Goal: Transaction & Acquisition: Purchase product/service

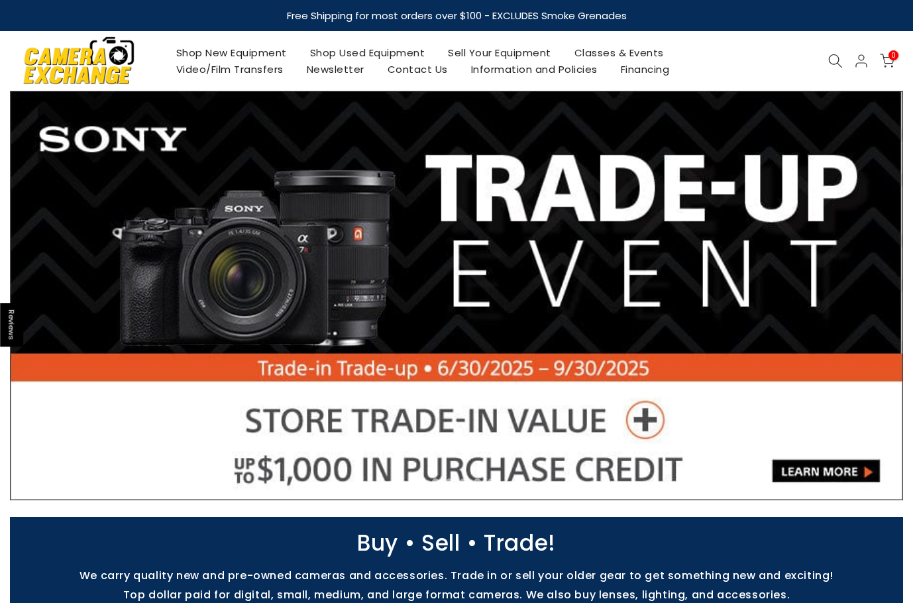
click at [388, 51] on link "Shop Used Equipment" at bounding box center [367, 52] width 139 height 17
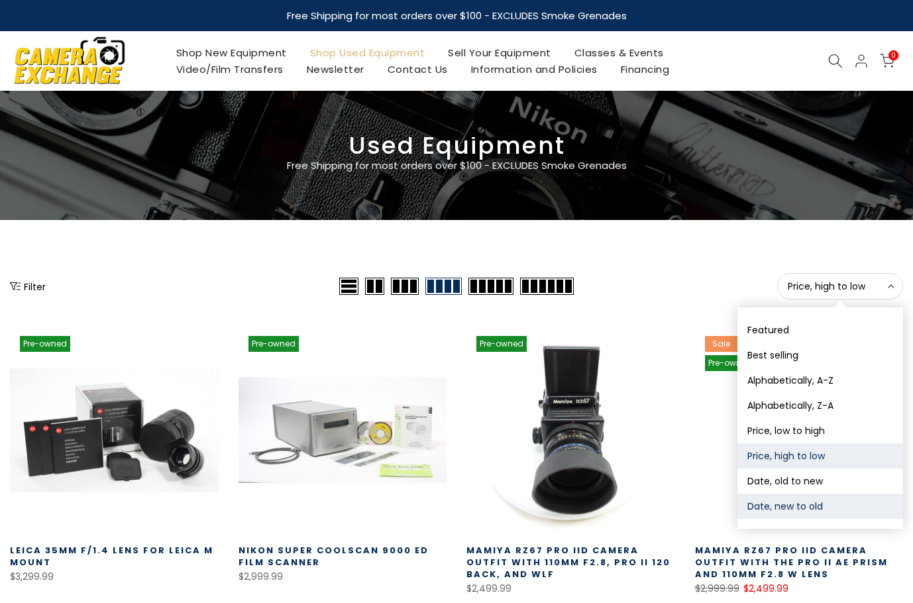
click at [803, 511] on button "Date, new to old" at bounding box center [821, 506] width 166 height 25
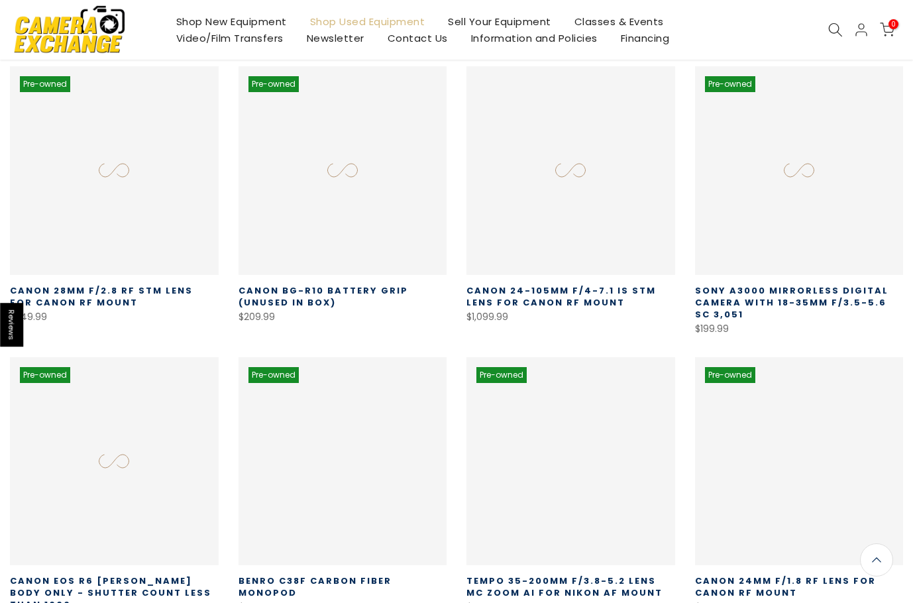
scroll to position [233, 0]
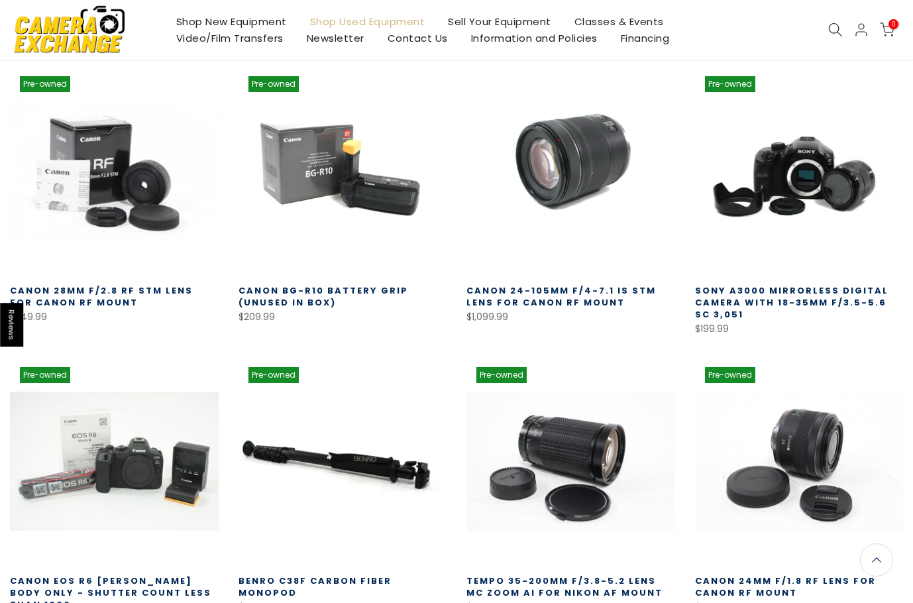
click at [598, 187] on link at bounding box center [571, 170] width 209 height 209
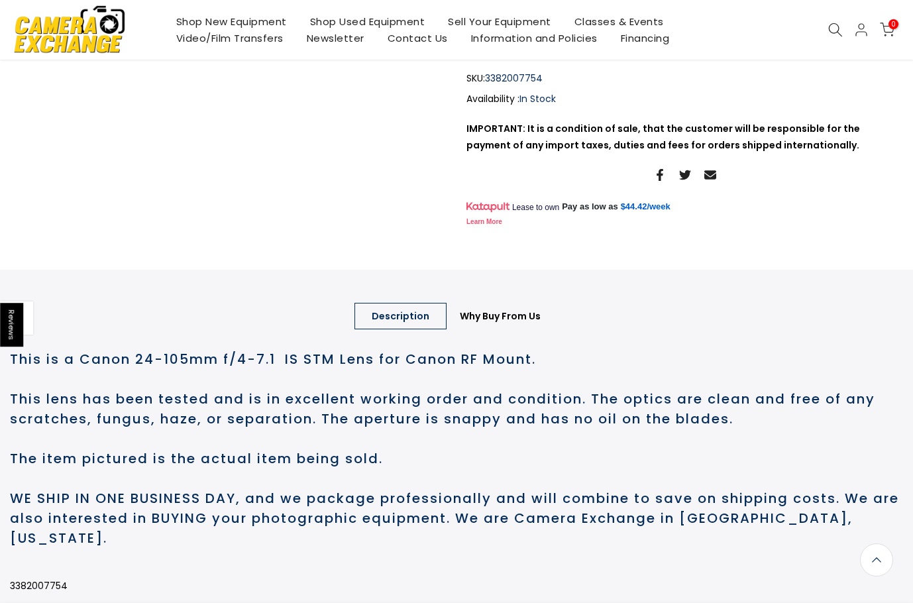
scroll to position [596, 0]
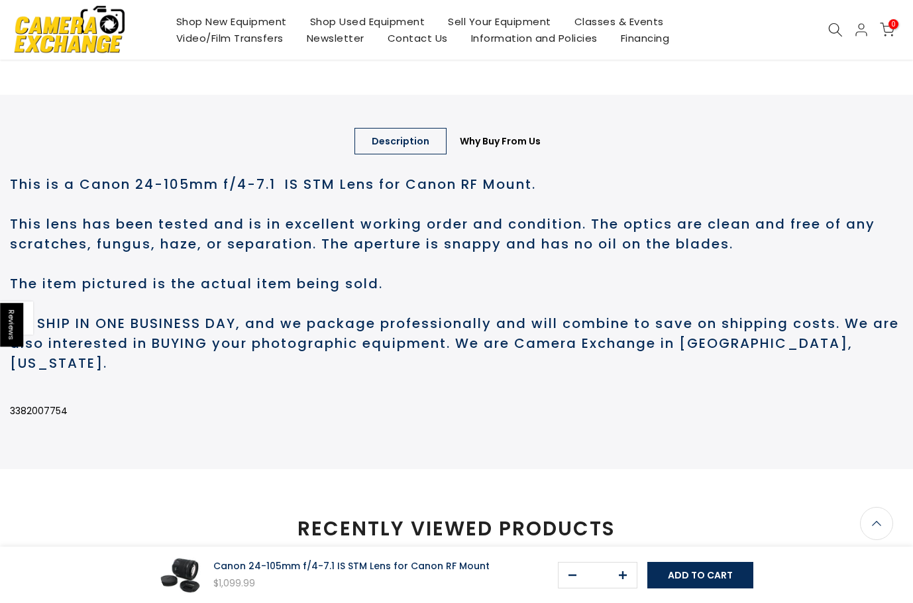
click at [51, 403] on p "3382007754" at bounding box center [456, 411] width 893 height 17
click at [51, 397] on div "This is a Canon 24-105mm f/4-7.1 IS STM Lens for Canon RF Mount. This lens has …" at bounding box center [456, 304] width 893 height 292
click at [48, 419] on p "3382007754" at bounding box center [456, 411] width 893 height 17
copy p "3382007754"
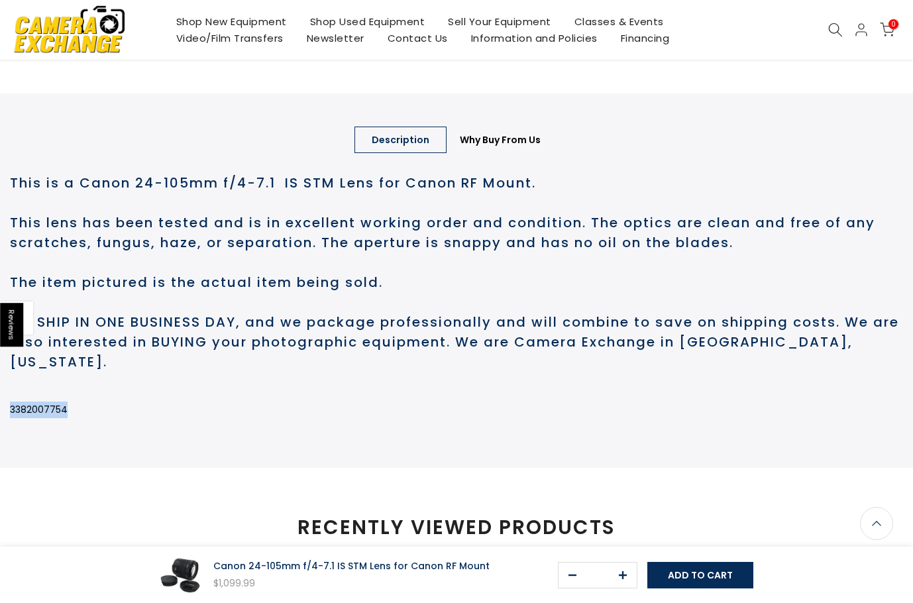
scroll to position [595, 0]
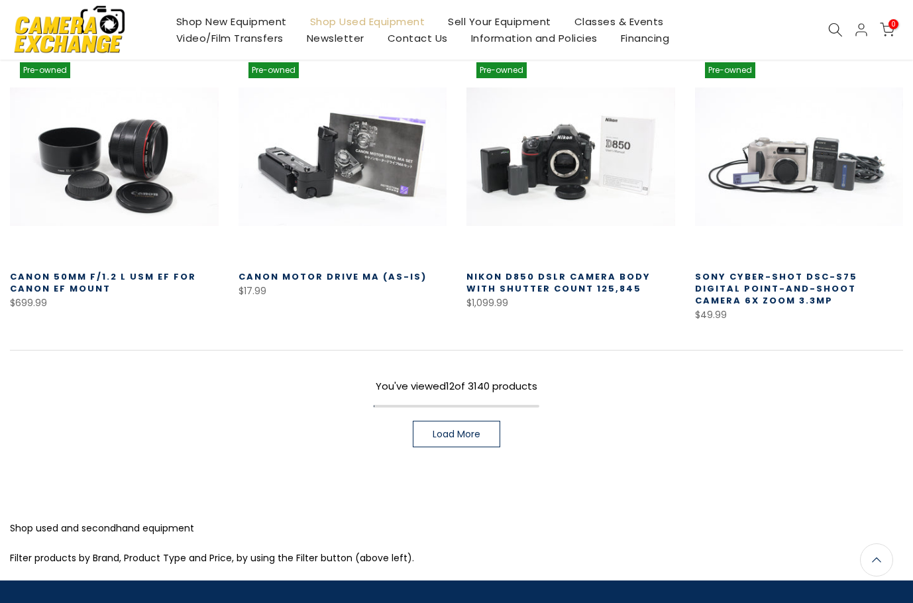
scroll to position [830, 0]
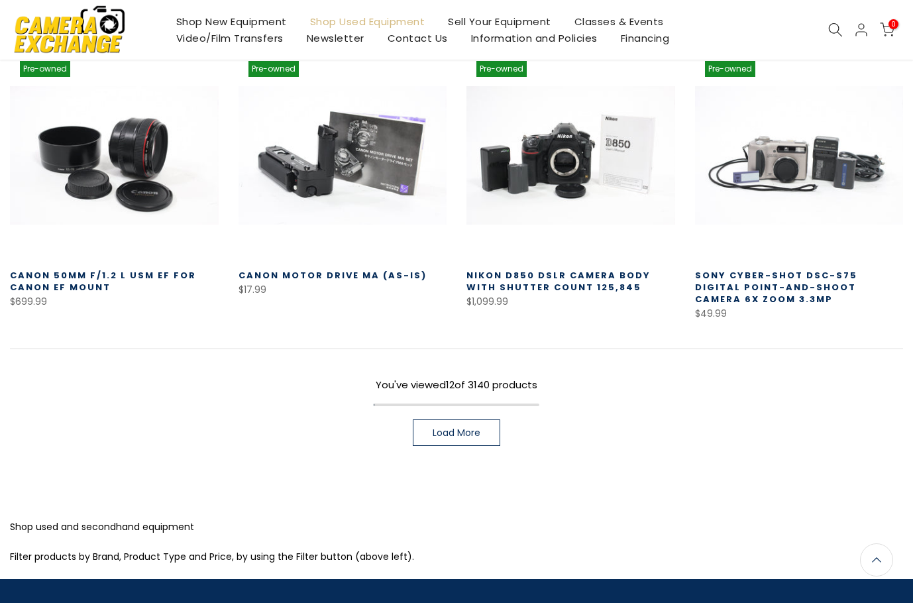
click at [476, 428] on span "Load More" at bounding box center [457, 432] width 48 height 9
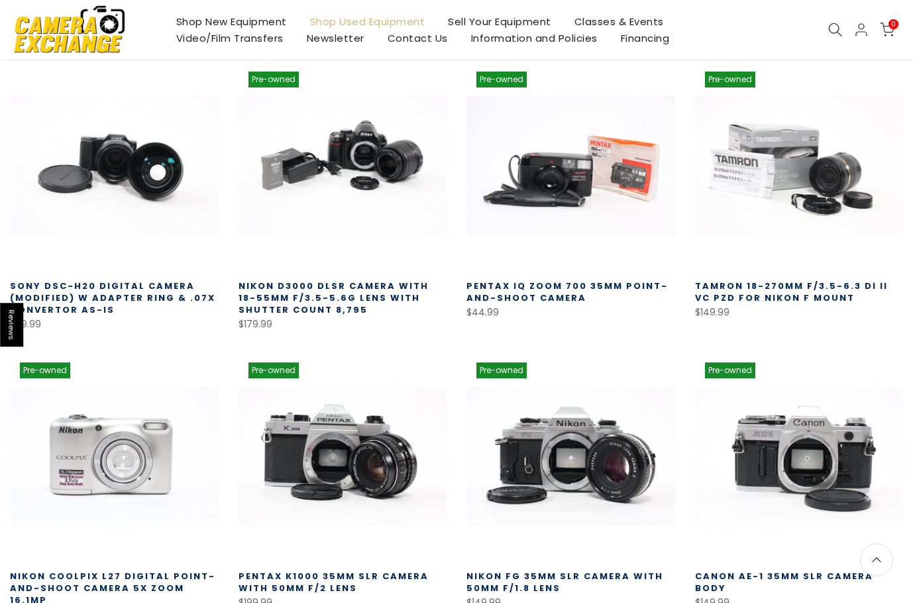
scroll to position [133, 0]
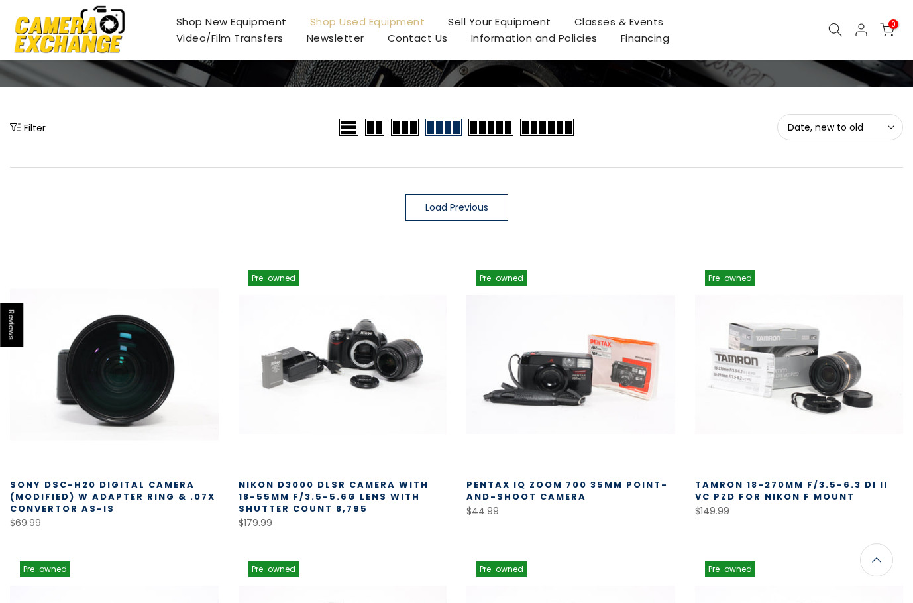
click at [147, 334] on link at bounding box center [114, 364] width 209 height 209
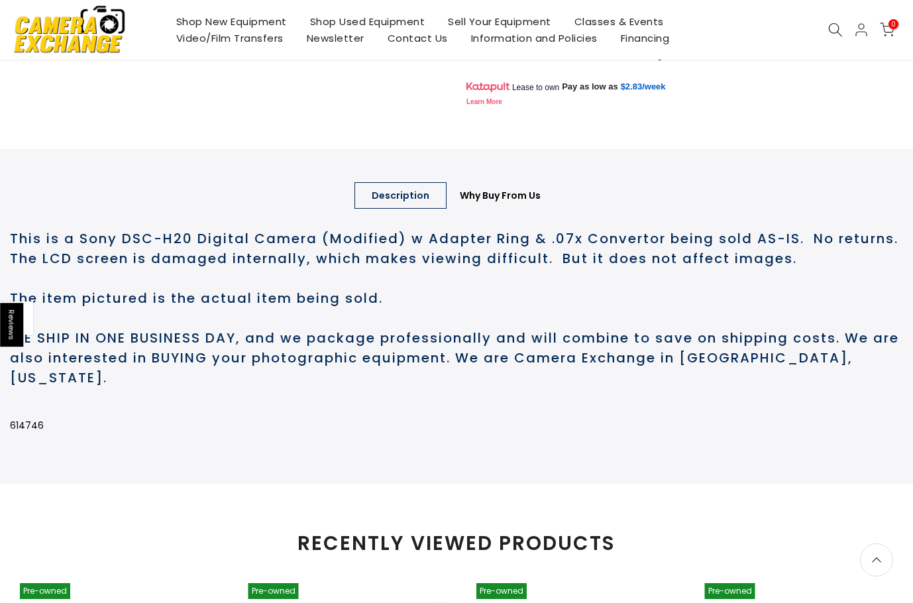
scroll to position [729, 0]
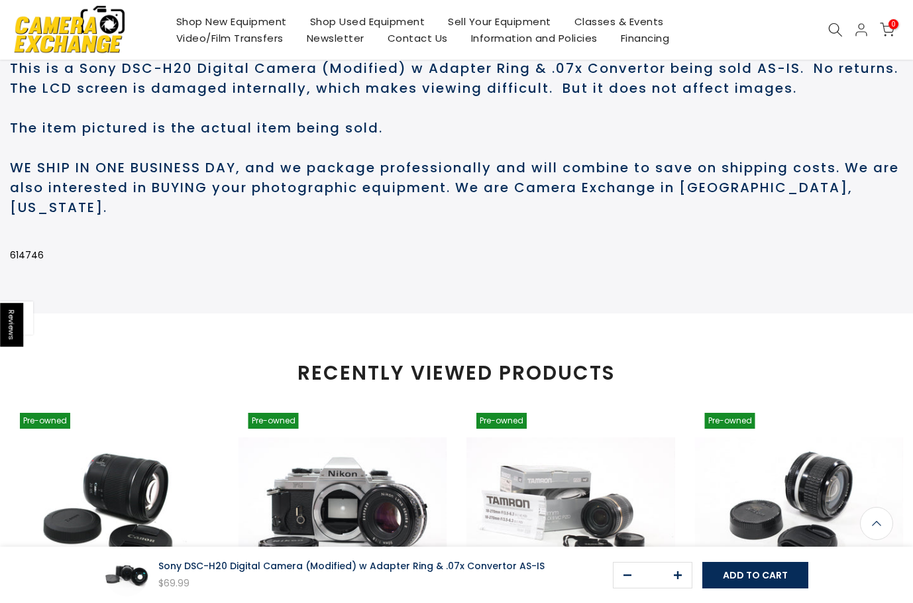
click at [25, 264] on p "614746" at bounding box center [456, 255] width 893 height 17
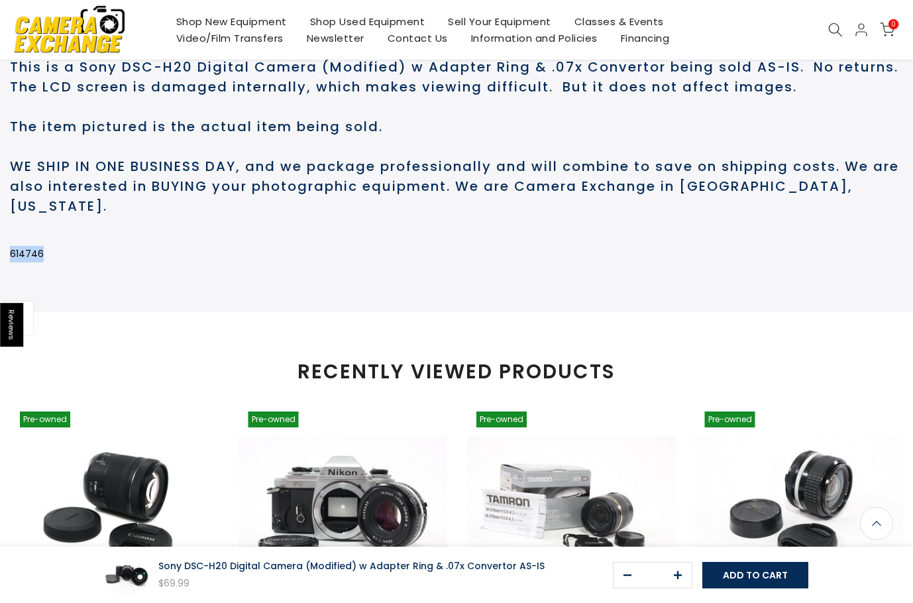
scroll to position [728, 0]
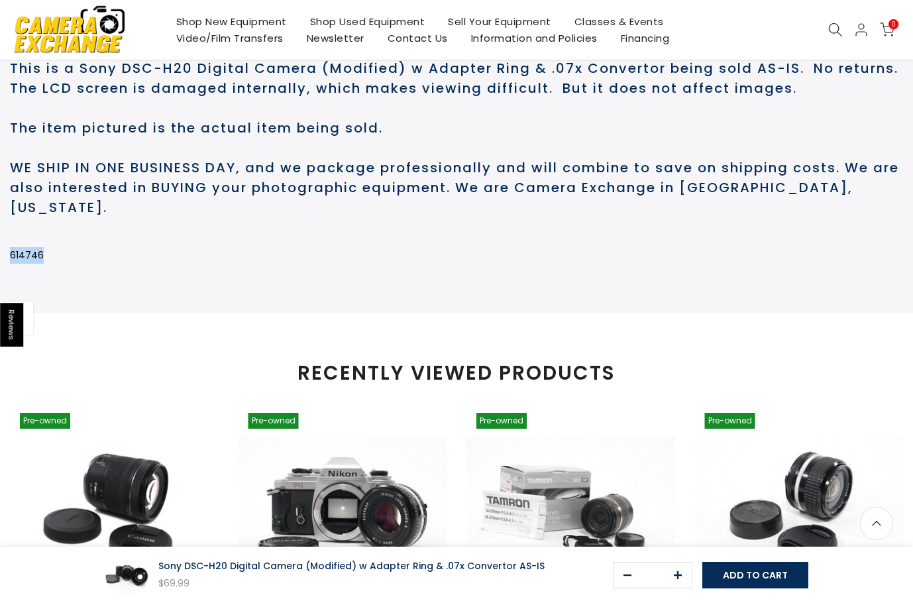
copy p "614746"
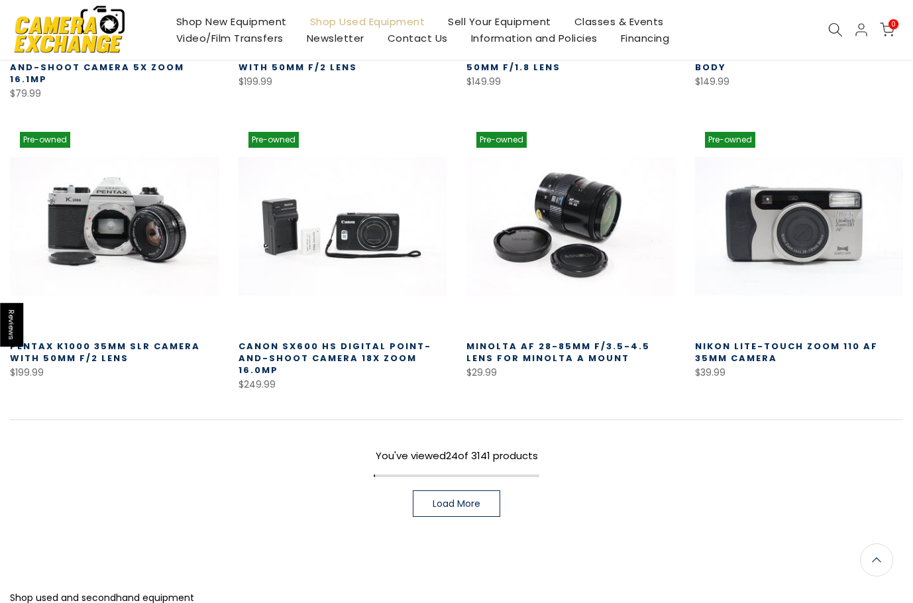
scroll to position [972, 0]
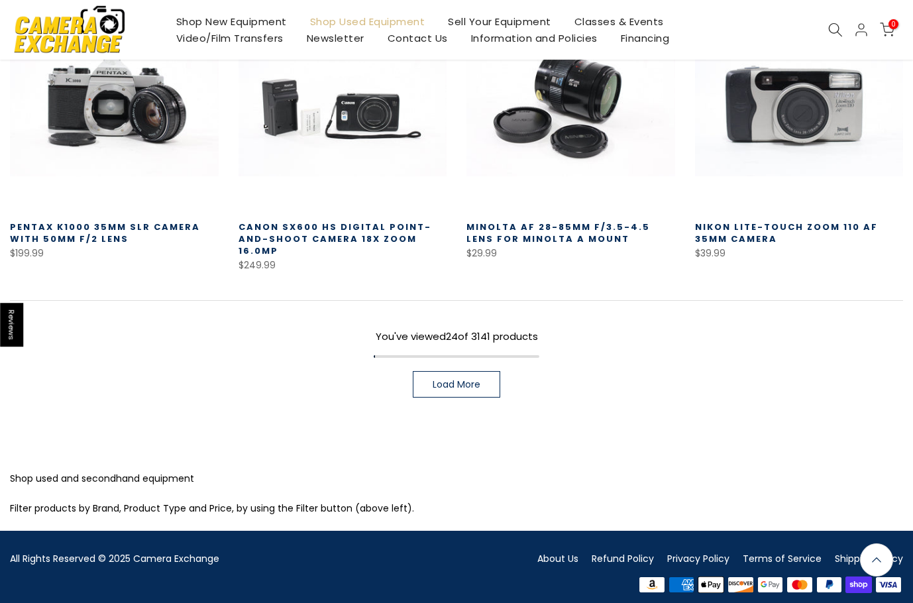
click at [446, 380] on span "Load More" at bounding box center [457, 384] width 48 height 9
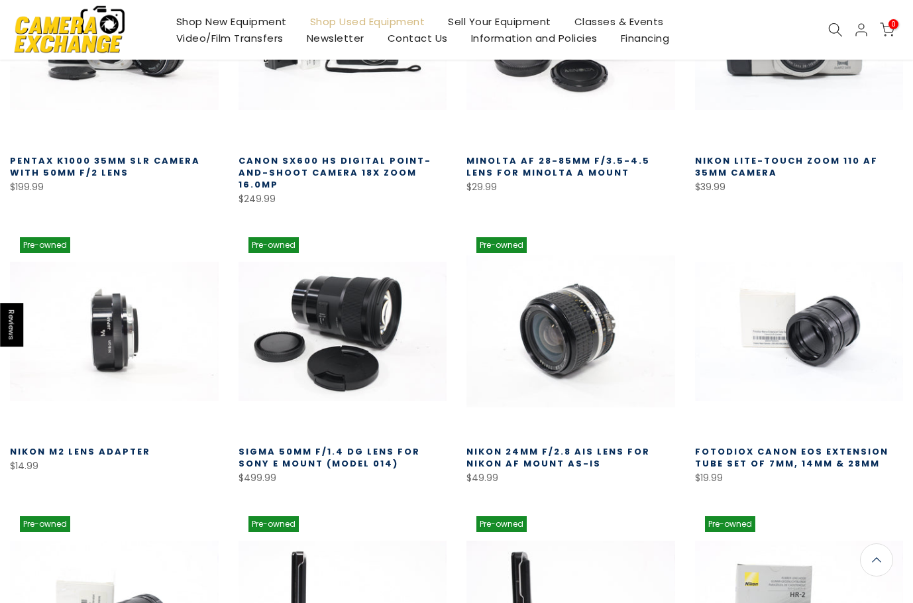
scroll to position [1036, 0]
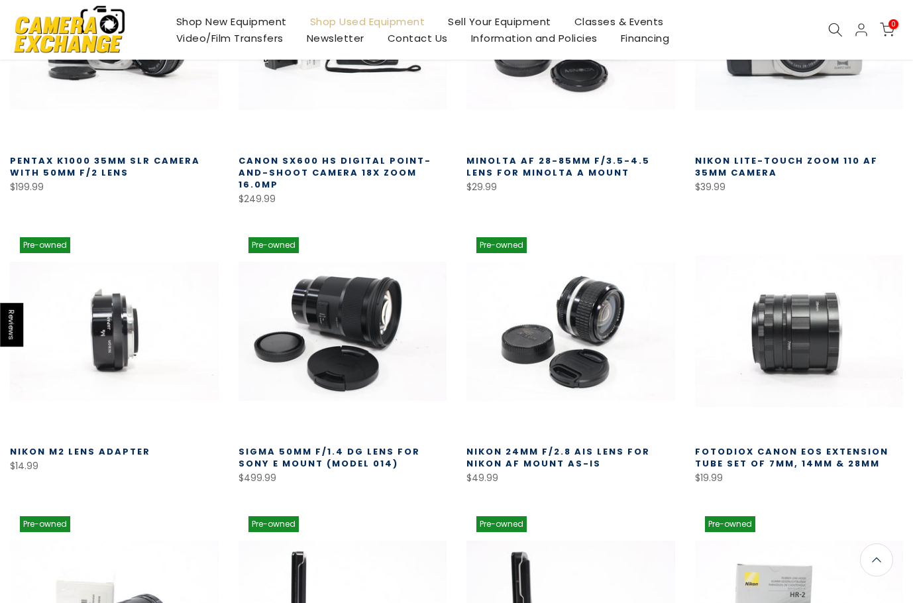
click at [812, 339] on link at bounding box center [799, 331] width 209 height 209
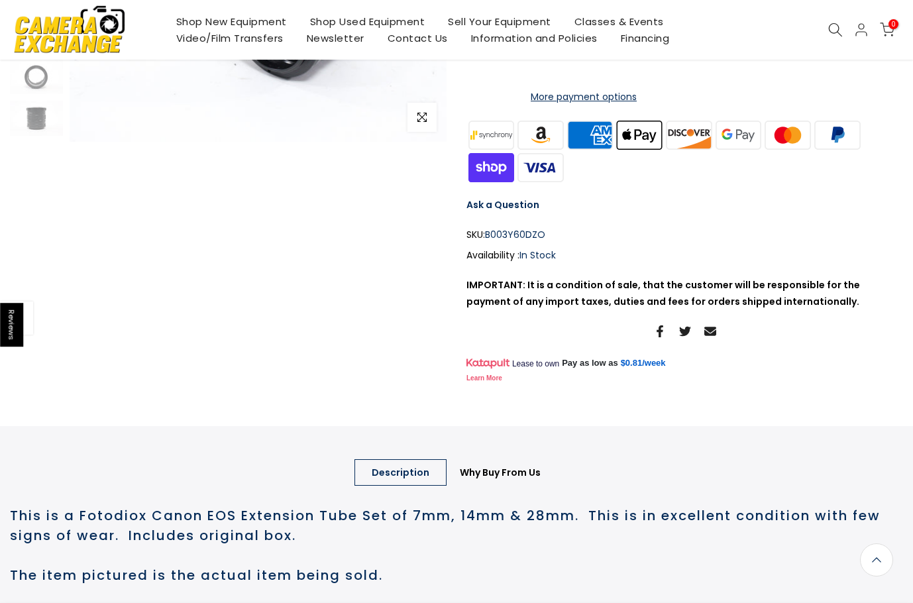
scroll to position [596, 0]
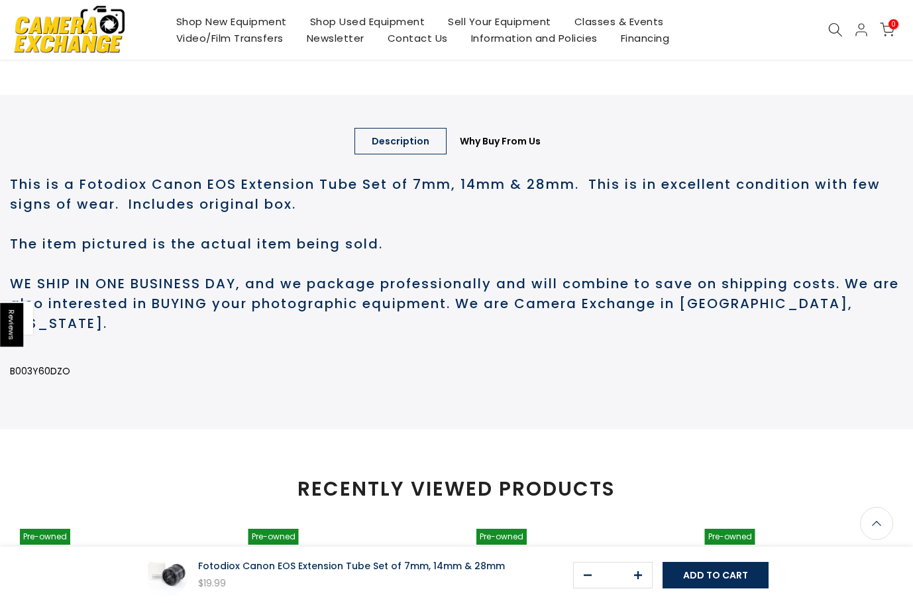
click at [53, 380] on p "B003Y60DZO" at bounding box center [456, 371] width 893 height 17
copy p "B003Y60DZO"
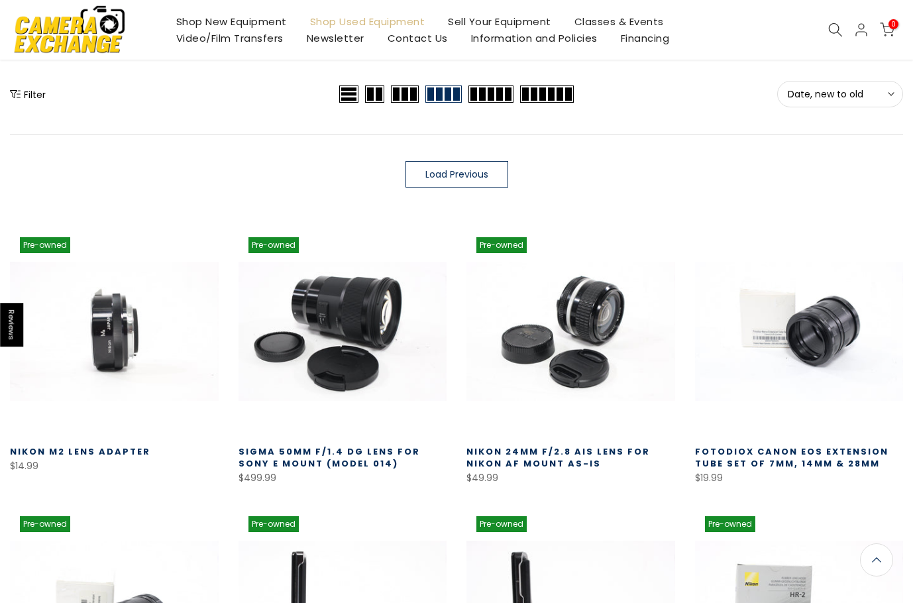
scroll to position [163, 0]
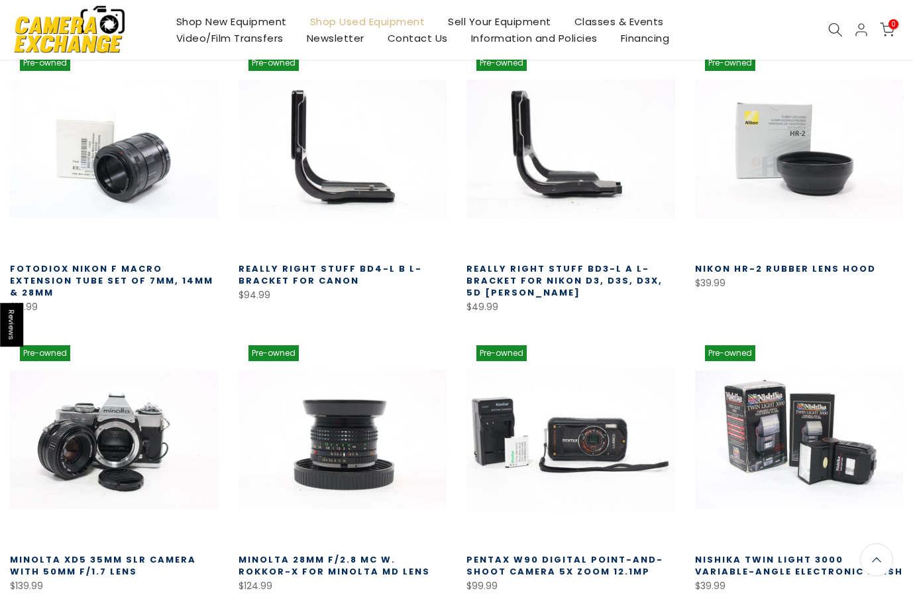
scroll to position [892, 0]
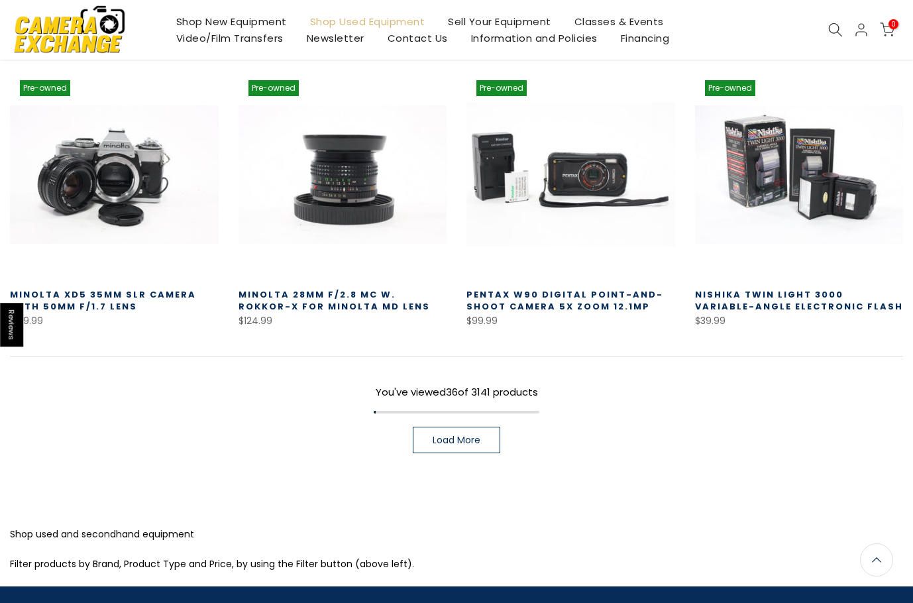
click at [450, 445] on span "Load More" at bounding box center [457, 439] width 48 height 9
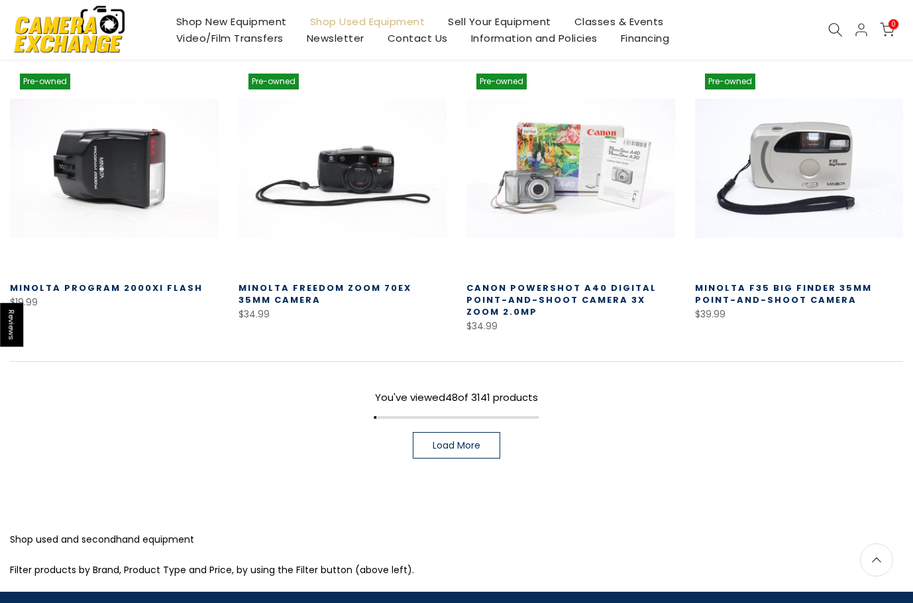
scroll to position [1752, 0]
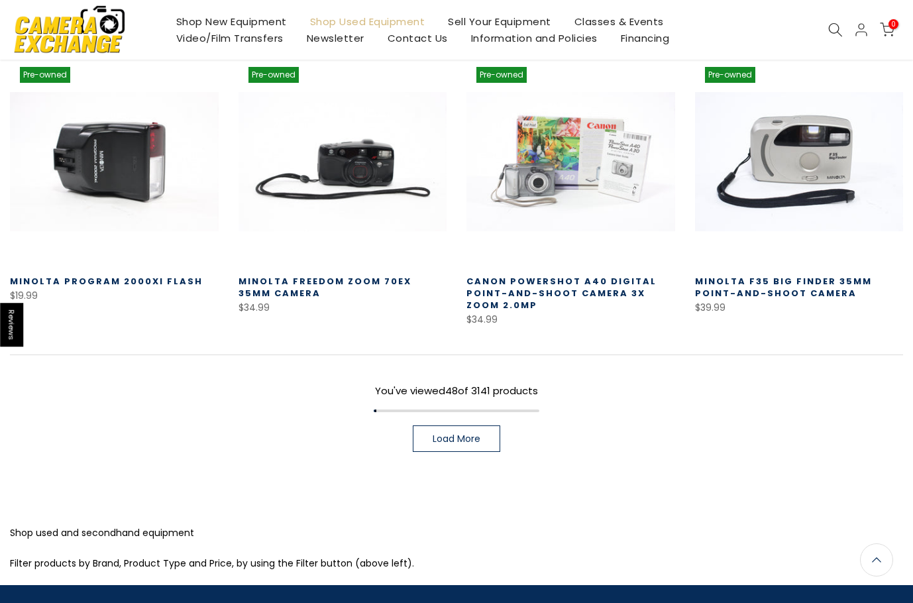
click at [480, 434] on span "Load More" at bounding box center [457, 438] width 48 height 9
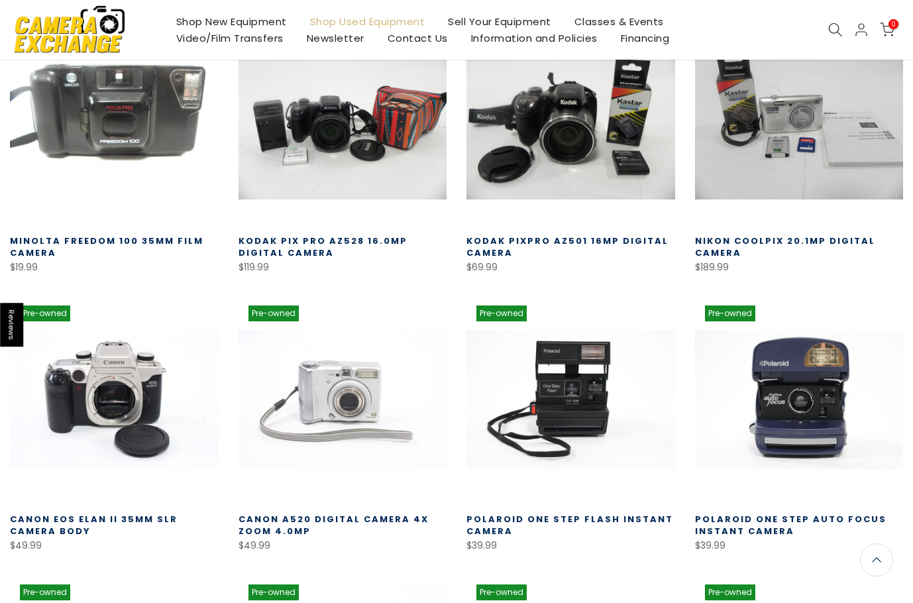
scroll to position [2482, 0]
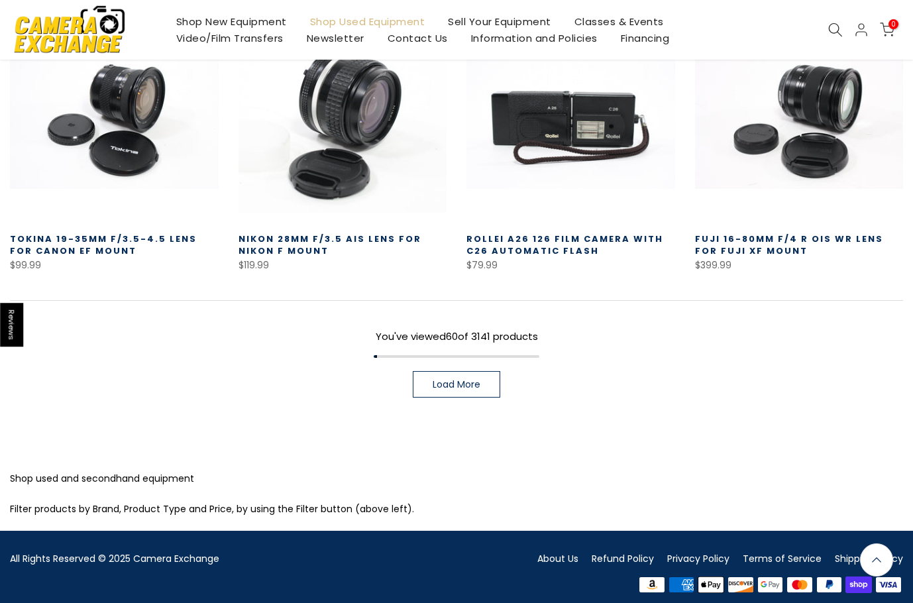
click at [457, 380] on span "Load More" at bounding box center [457, 384] width 48 height 9
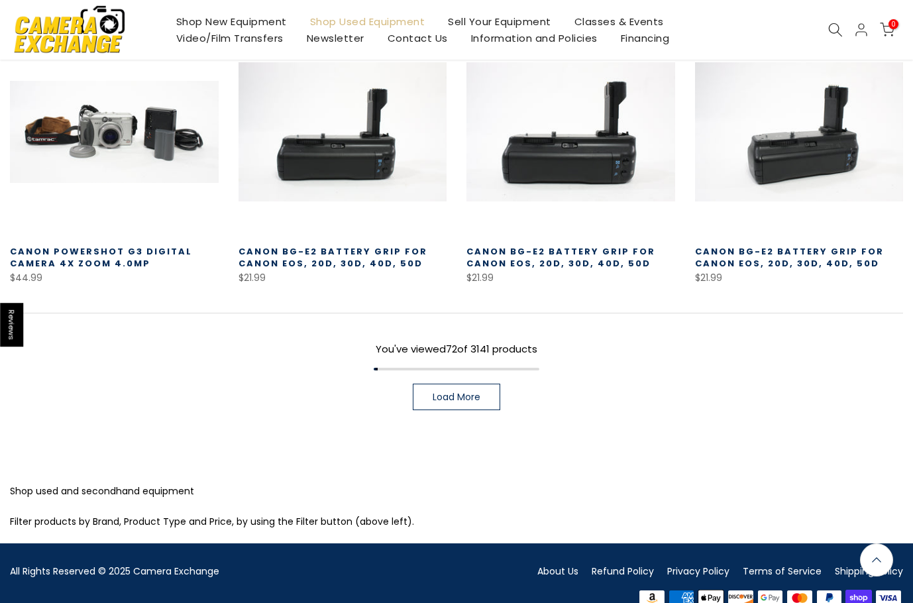
scroll to position [3492, 0]
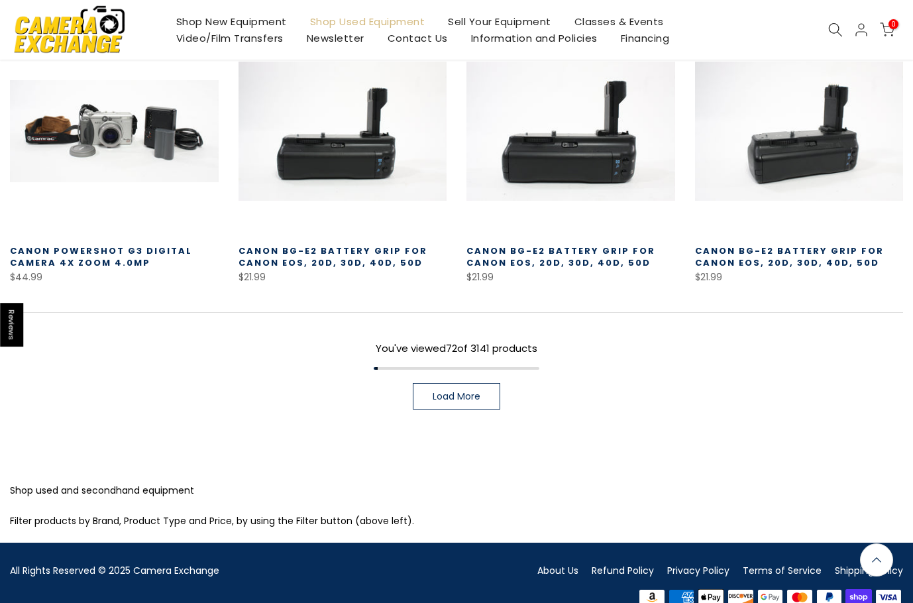
click at [459, 392] on span "Load More" at bounding box center [457, 396] width 48 height 9
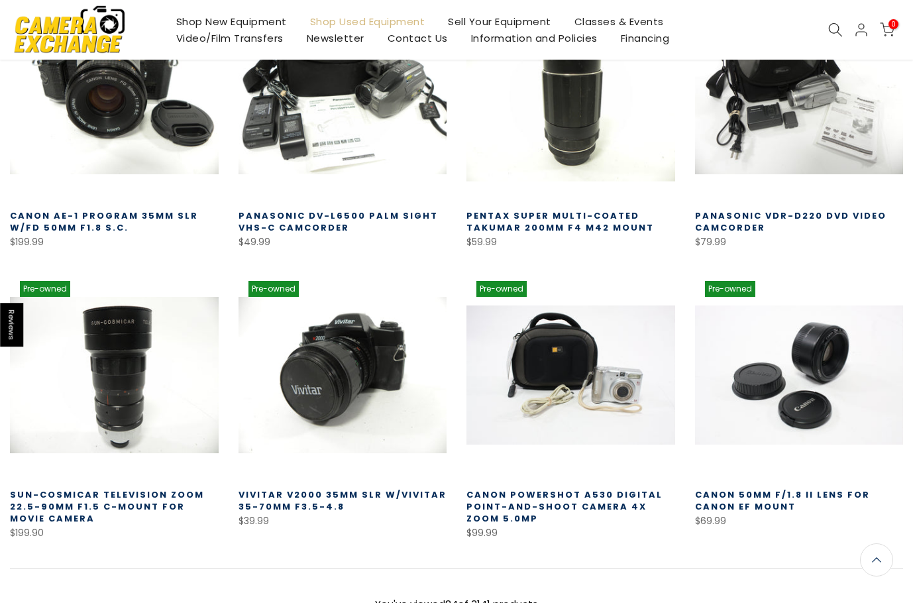
scroll to position [4288, 0]
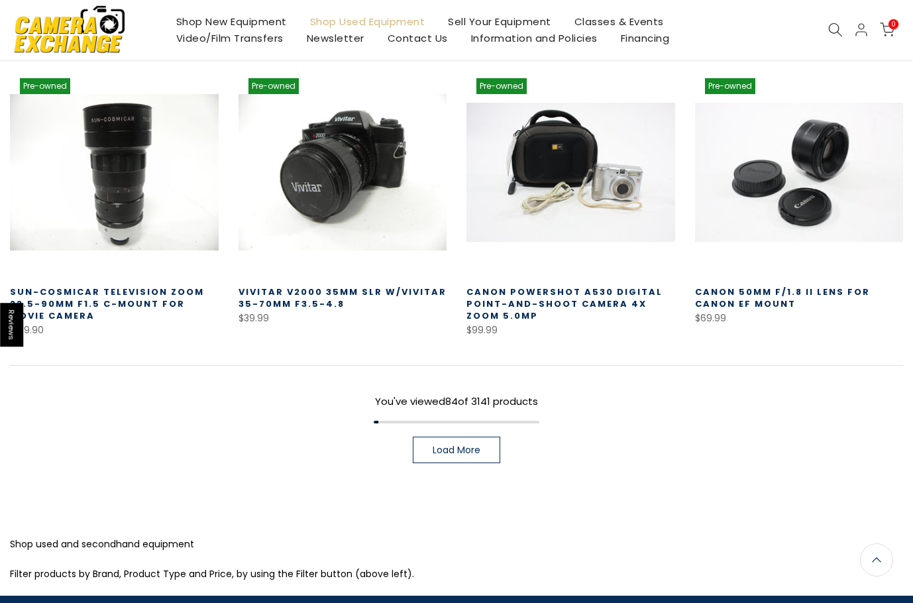
click at [445, 445] on span "Load More" at bounding box center [457, 449] width 48 height 9
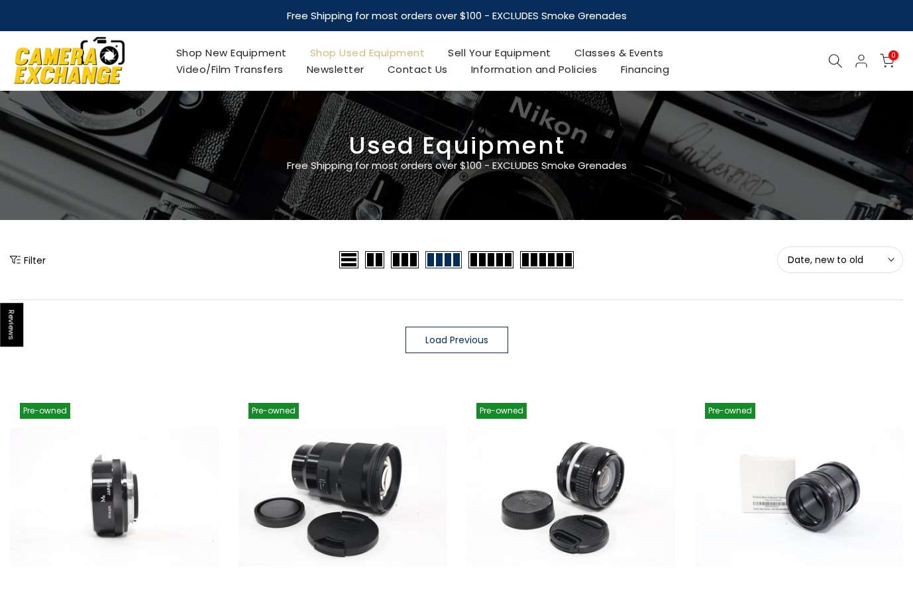
click at [480, 341] on span "Load Previous" at bounding box center [456, 339] width 63 height 9
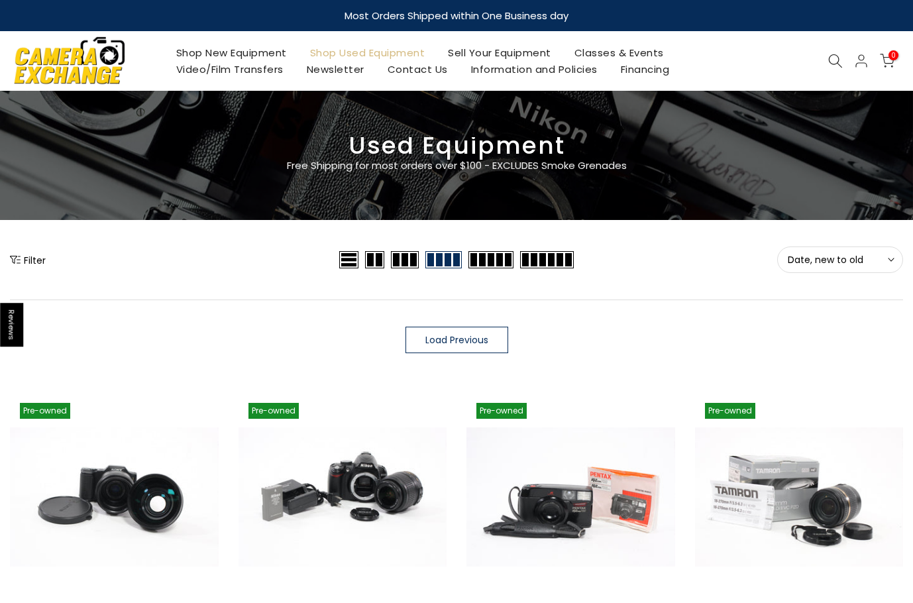
click at [457, 341] on span "Load Previous" at bounding box center [456, 339] width 63 height 9
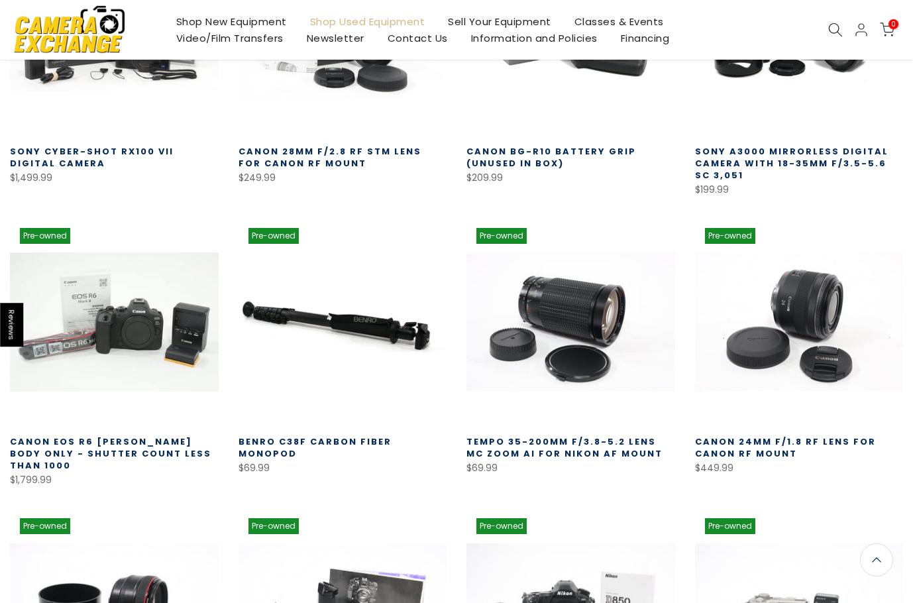
scroll to position [398, 0]
click at [754, 158] on link "Sony a3000 Mirrorless Digital Camera with 18-35mm f/3.5-5.6 SC 3,051" at bounding box center [792, 163] width 194 height 36
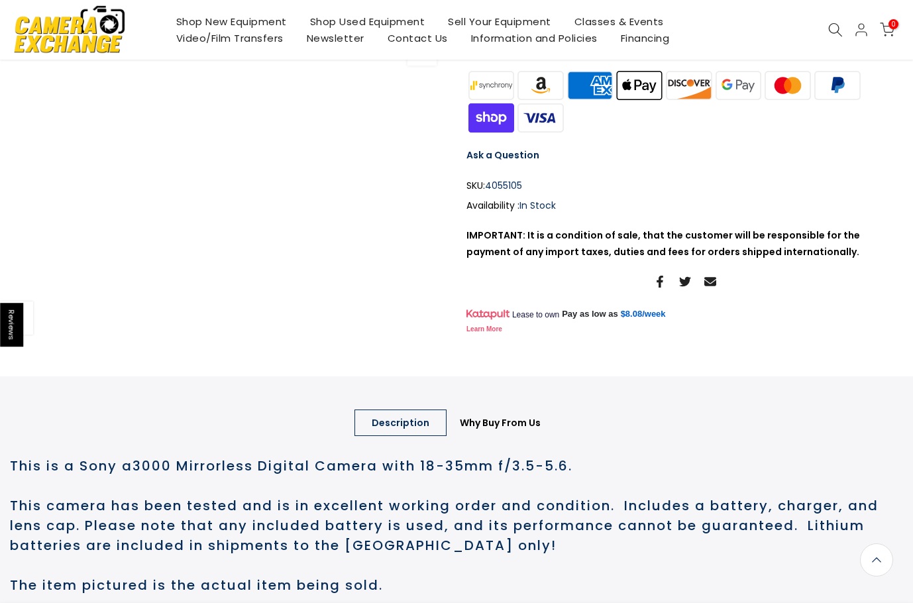
scroll to position [596, 0]
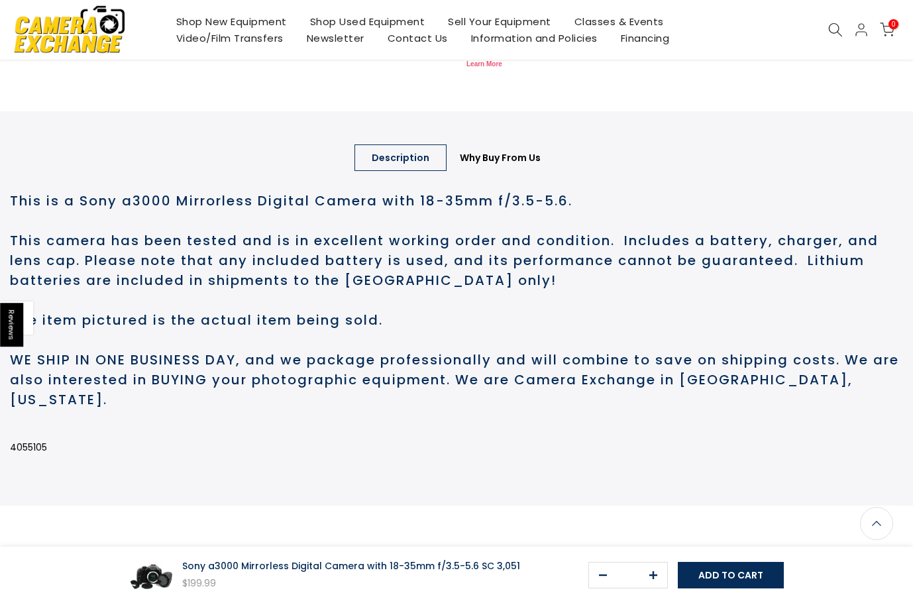
click at [24, 456] on p "4055105" at bounding box center [456, 447] width 893 height 17
copy p "4055105"
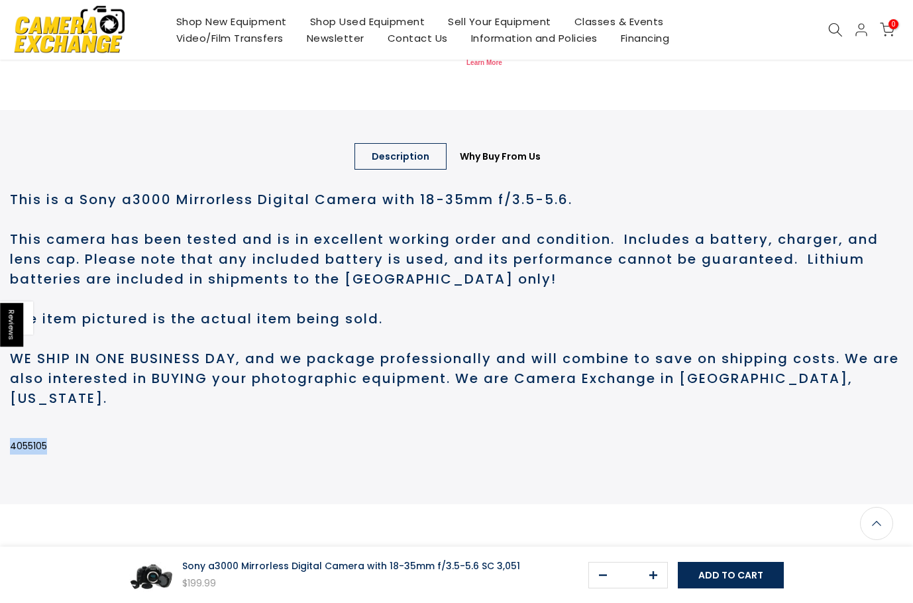
scroll to position [595, 0]
